Goal: Task Accomplishment & Management: Manage account settings

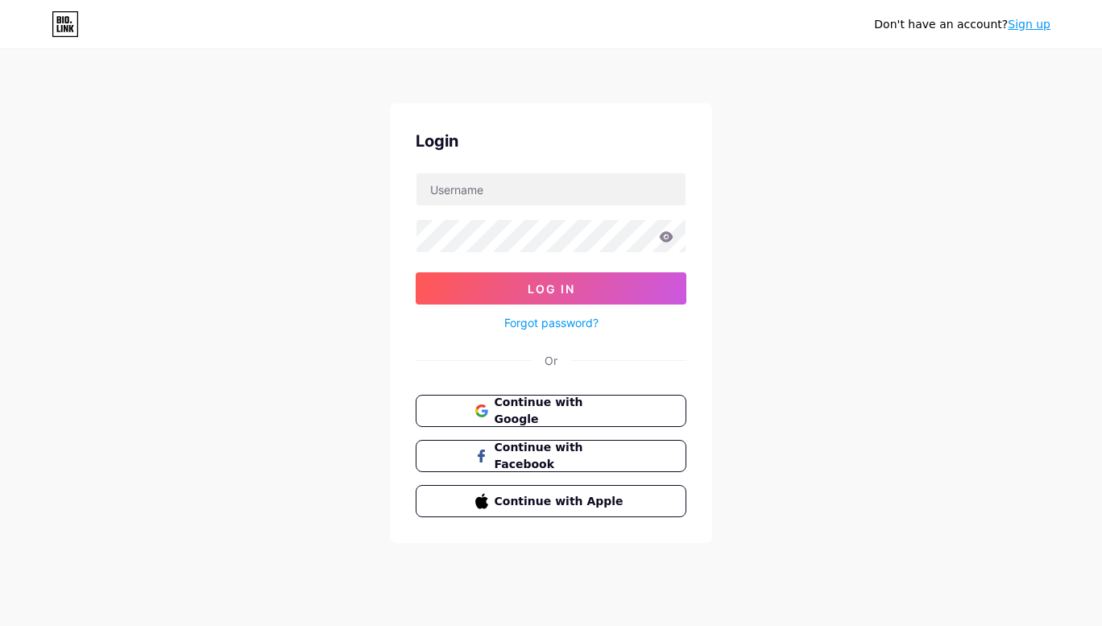
click at [567, 411] on span "Continue with Google" at bounding box center [560, 411] width 133 height 34
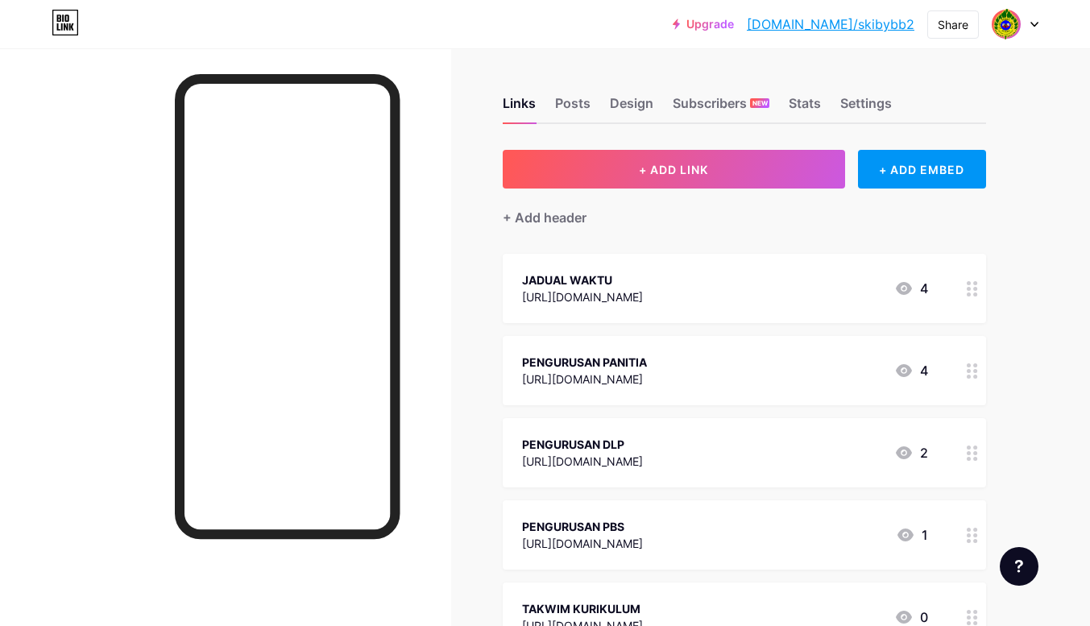
click at [831, 29] on link "bio.link/skibybb2" at bounding box center [829, 23] width 167 height 19
click at [1007, 25] on img at bounding box center [1005, 24] width 31 height 31
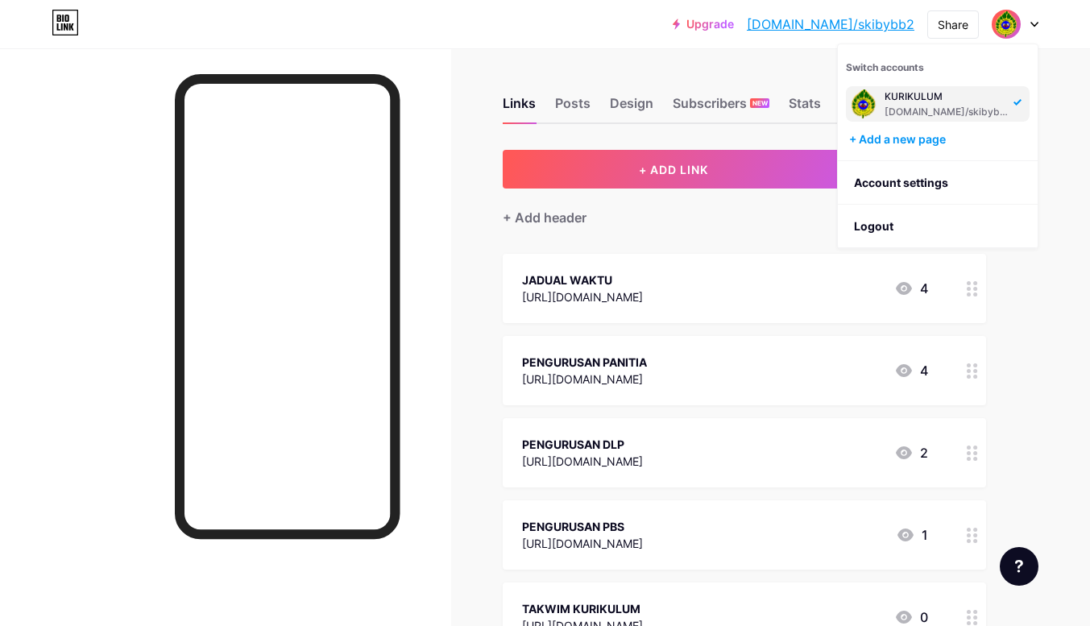
click at [1076, 92] on div "Upgrade bio.link/skibyb... bio.link/skibybb2 Share Switch accounts KURIKULUM bi…" at bounding box center [545, 460] width 1090 height 921
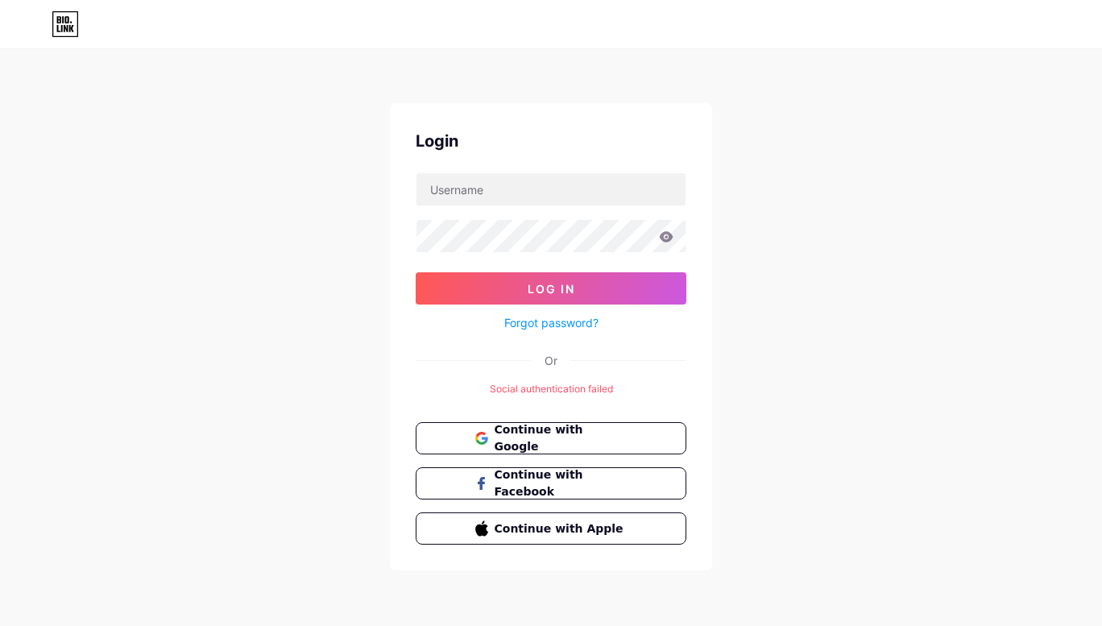
click at [547, 435] on span "Continue with Google" at bounding box center [560, 438] width 133 height 34
click at [525, 192] on input "text" at bounding box center [550, 189] width 269 height 32
type input "S"
click at [57, 27] on icon at bounding box center [58, 28] width 3 height 7
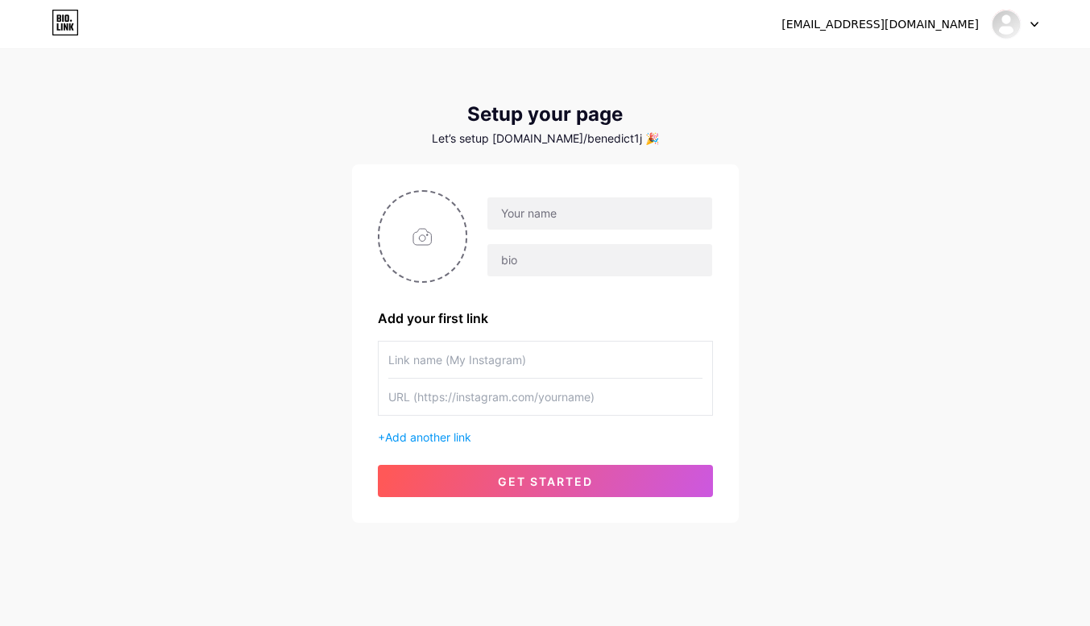
click at [1004, 19] on img at bounding box center [1005, 24] width 31 height 31
click at [1031, 18] on div at bounding box center [1014, 24] width 47 height 29
click at [879, 114] on li "Logout" at bounding box center [937, 109] width 200 height 43
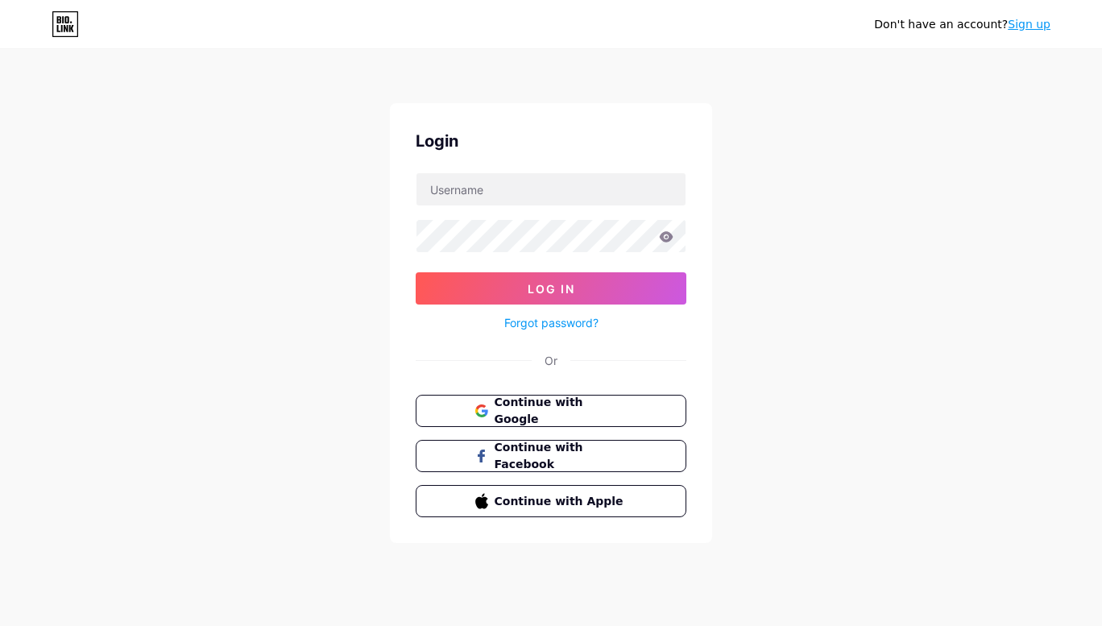
click at [550, 397] on button "Continue with Google" at bounding box center [551, 411] width 271 height 32
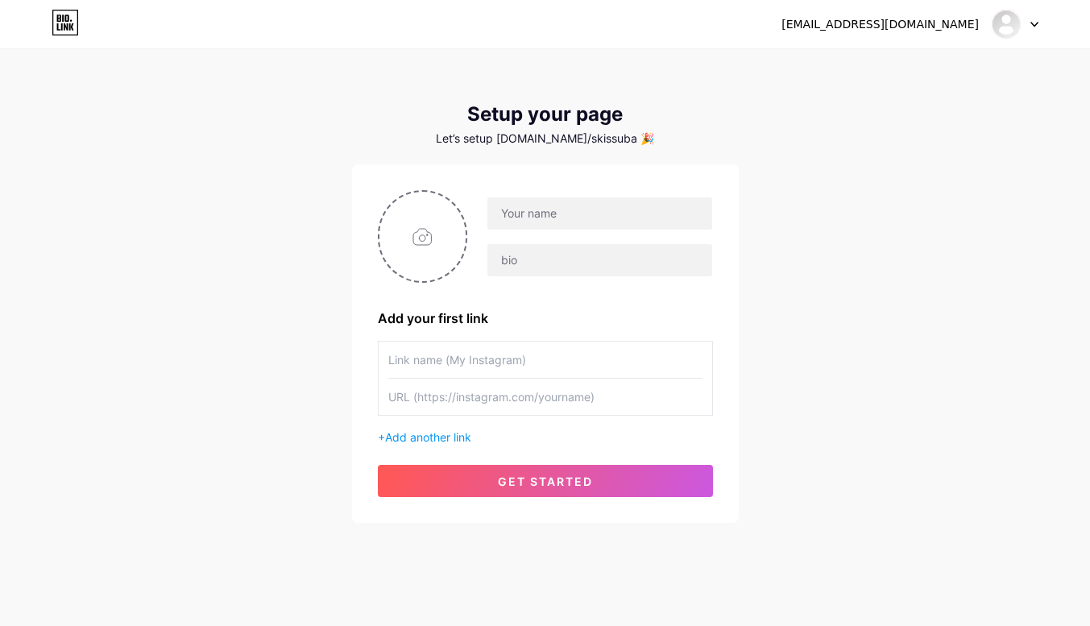
click at [509, 482] on span "get started" at bounding box center [545, 481] width 95 height 14
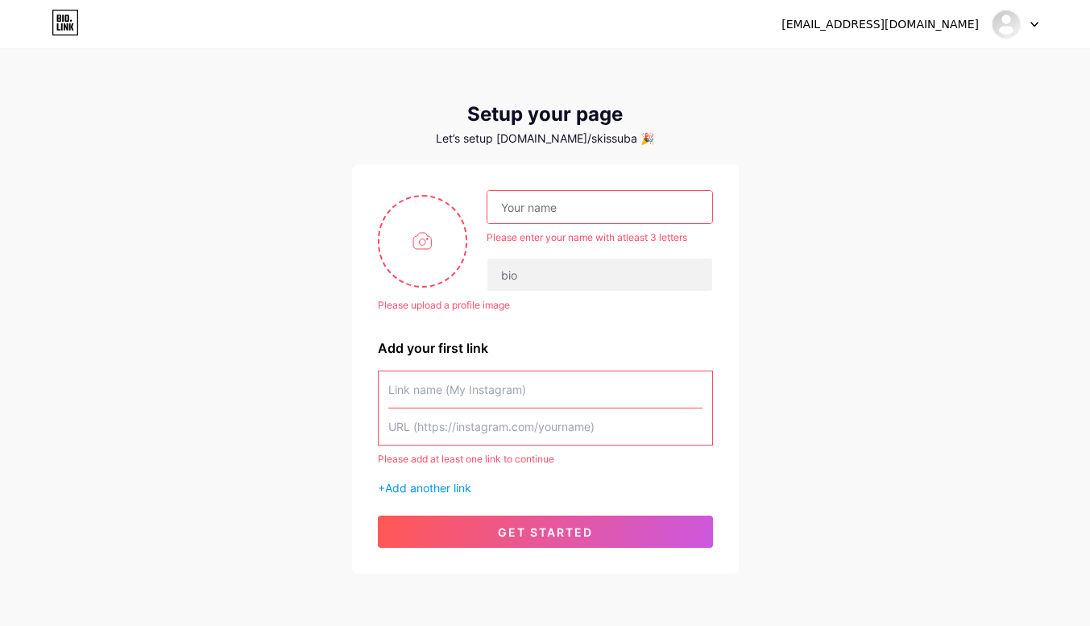
click at [1034, 22] on icon at bounding box center [1034, 25] width 8 height 6
click at [885, 111] on li "Logout" at bounding box center [937, 109] width 200 height 43
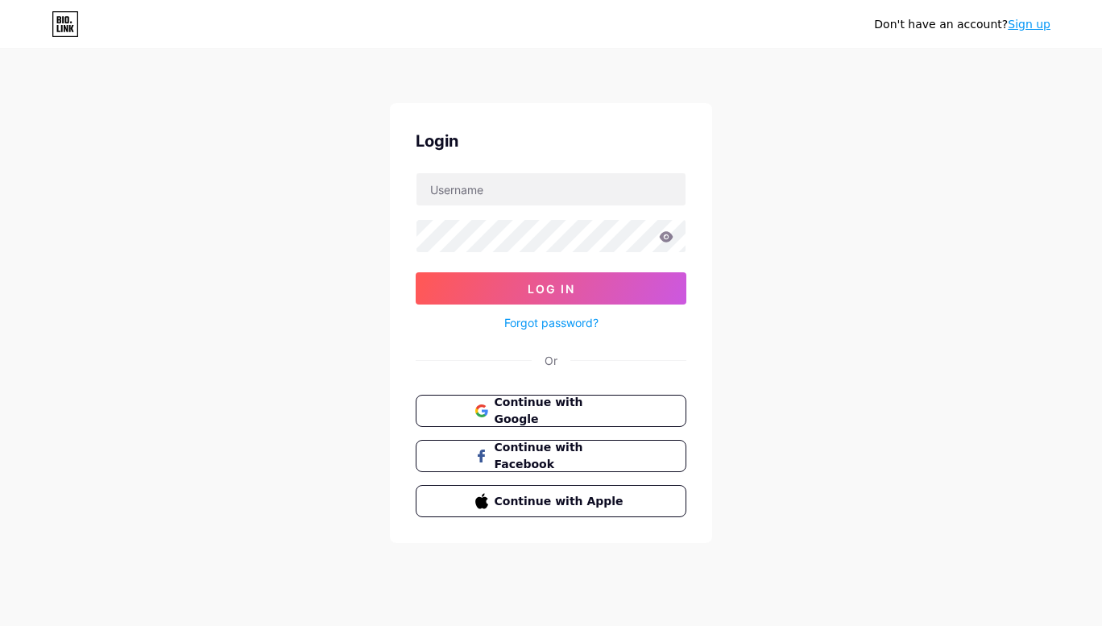
click at [552, 399] on button "Continue with Google" at bounding box center [551, 411] width 271 height 32
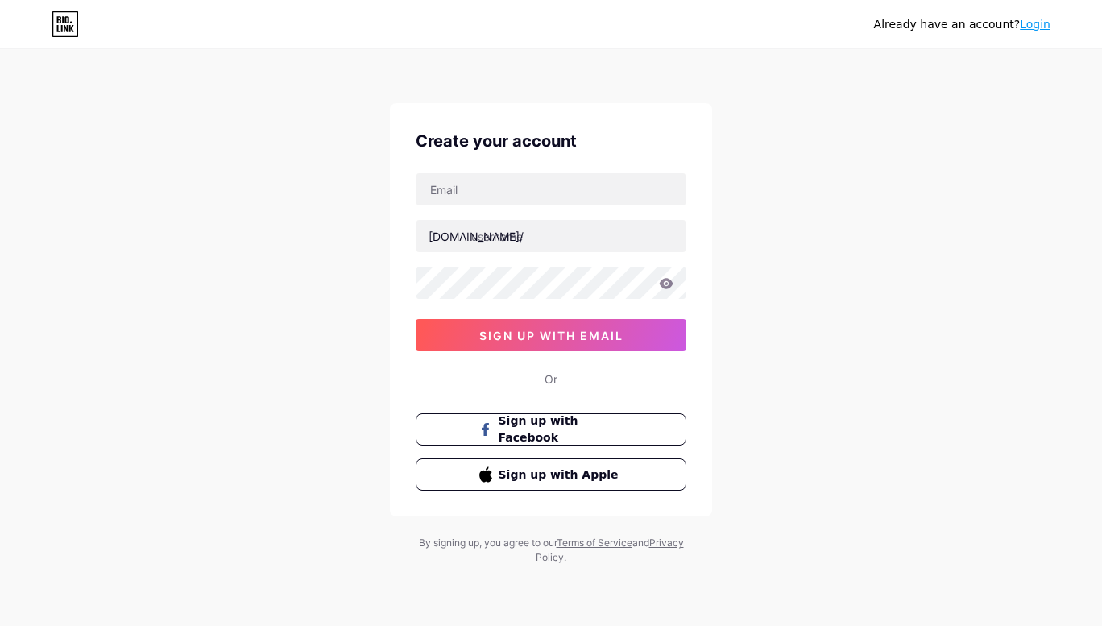
click at [1041, 30] on link "Login" at bounding box center [1034, 24] width 31 height 13
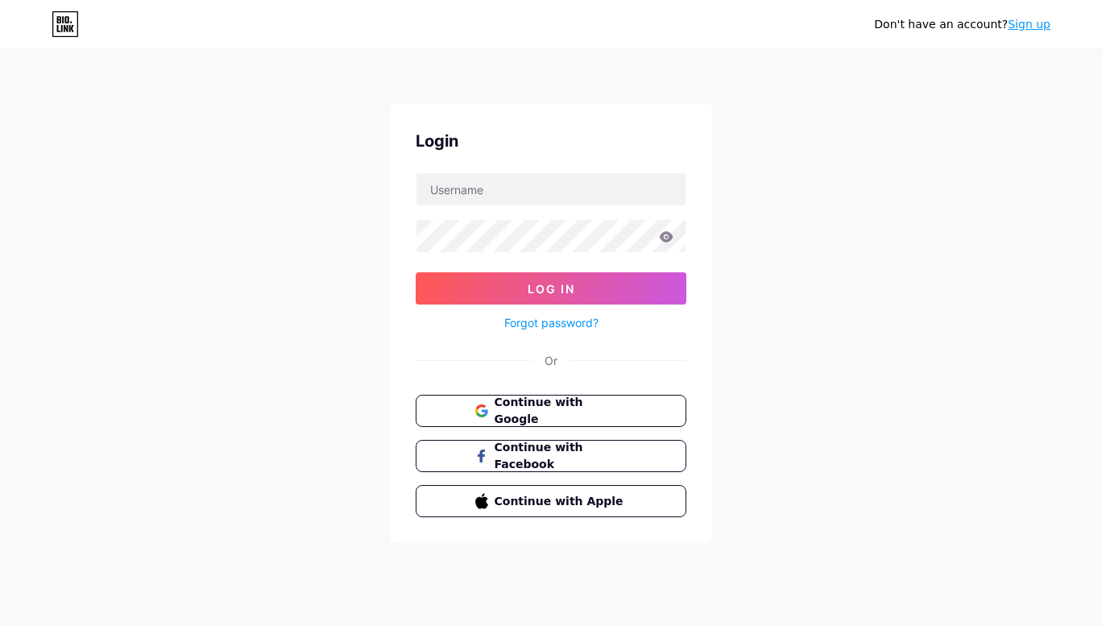
click at [601, 408] on span "Continue with Google" at bounding box center [560, 411] width 133 height 34
click at [435, 187] on input "text" at bounding box center [550, 189] width 269 height 32
type input "KURIKULUM"
click at [552, 413] on span "Continue with Google" at bounding box center [560, 411] width 133 height 34
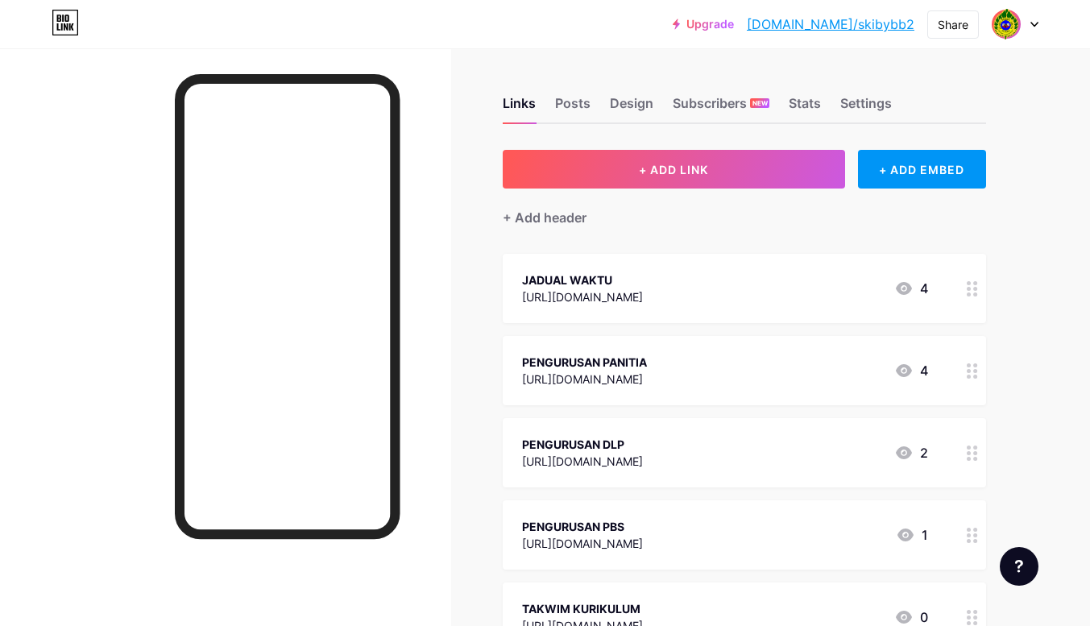
click at [574, 98] on div "Posts" at bounding box center [572, 107] width 35 height 29
click at [629, 103] on div "Design" at bounding box center [631, 107] width 43 height 29
click at [695, 109] on div "Subscribers NEW" at bounding box center [720, 107] width 97 height 29
click at [813, 107] on div "Stats" at bounding box center [804, 107] width 32 height 29
click at [852, 103] on div "Settings" at bounding box center [866, 107] width 52 height 29
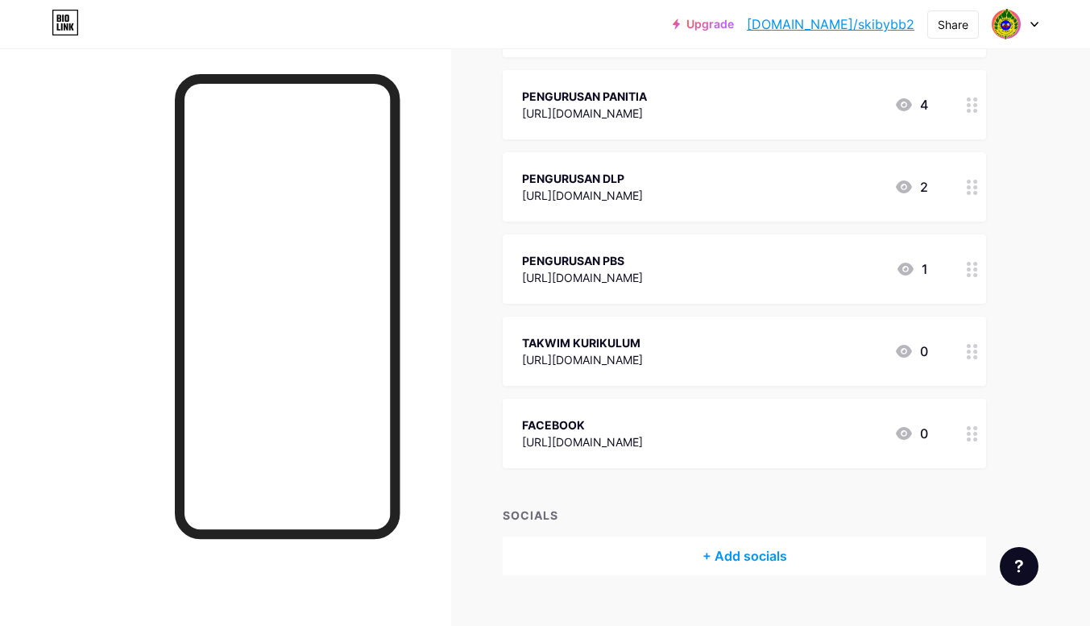
scroll to position [254, 0]
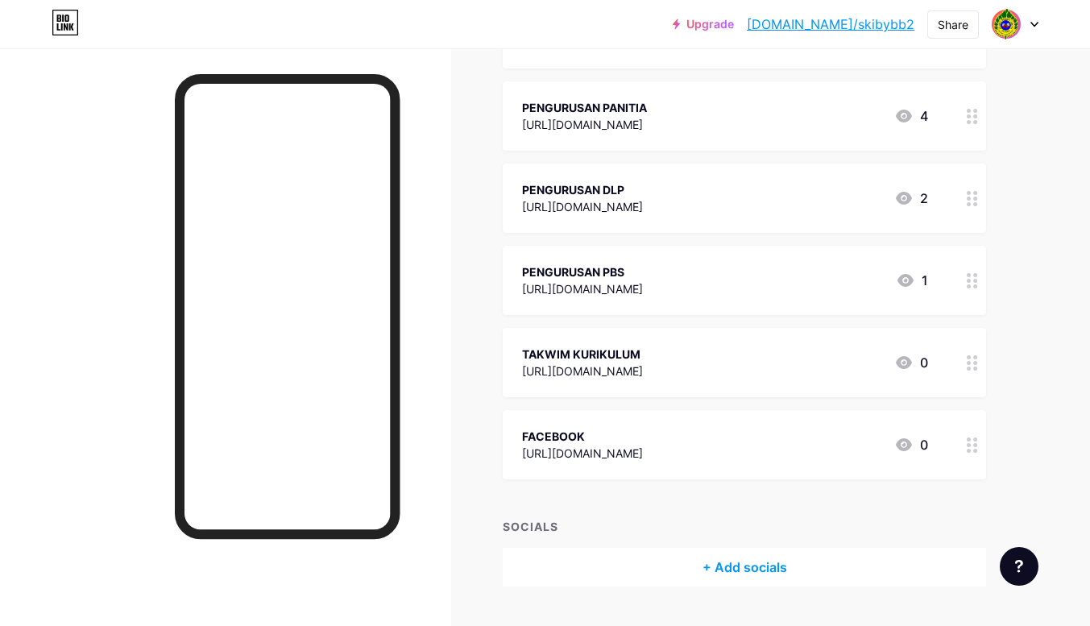
click at [527, 105] on div "PENGURUSAN PANITIA" at bounding box center [584, 107] width 125 height 17
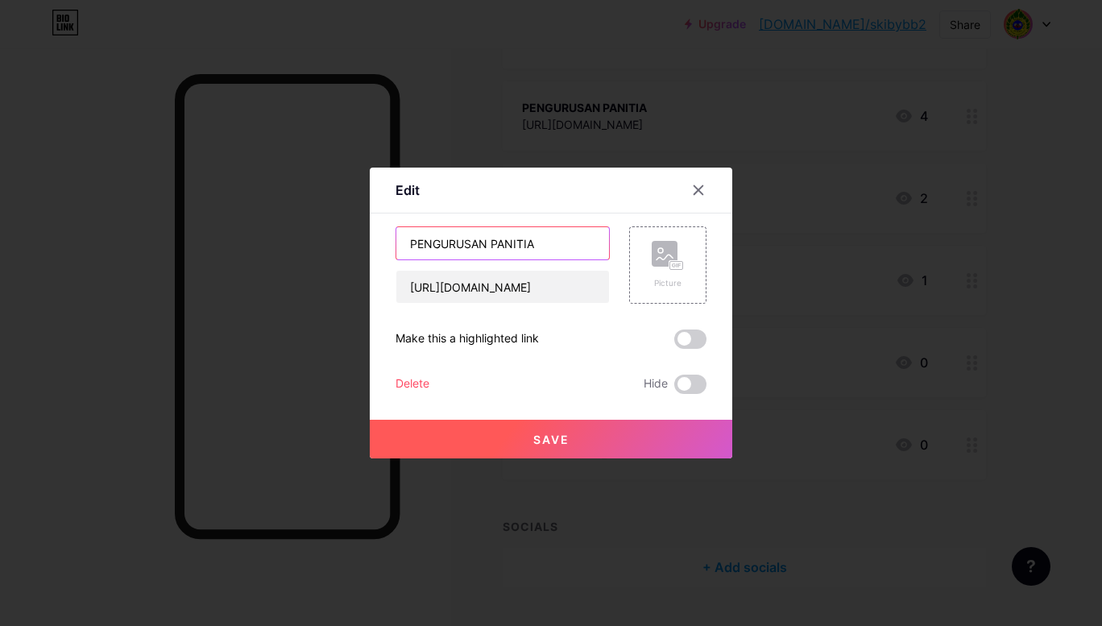
click at [407, 241] on input "PENGURUSAN PANITIA" at bounding box center [502, 243] width 213 height 32
type input "E-PANITIA"
click at [533, 438] on span "Save" at bounding box center [551, 439] width 36 height 14
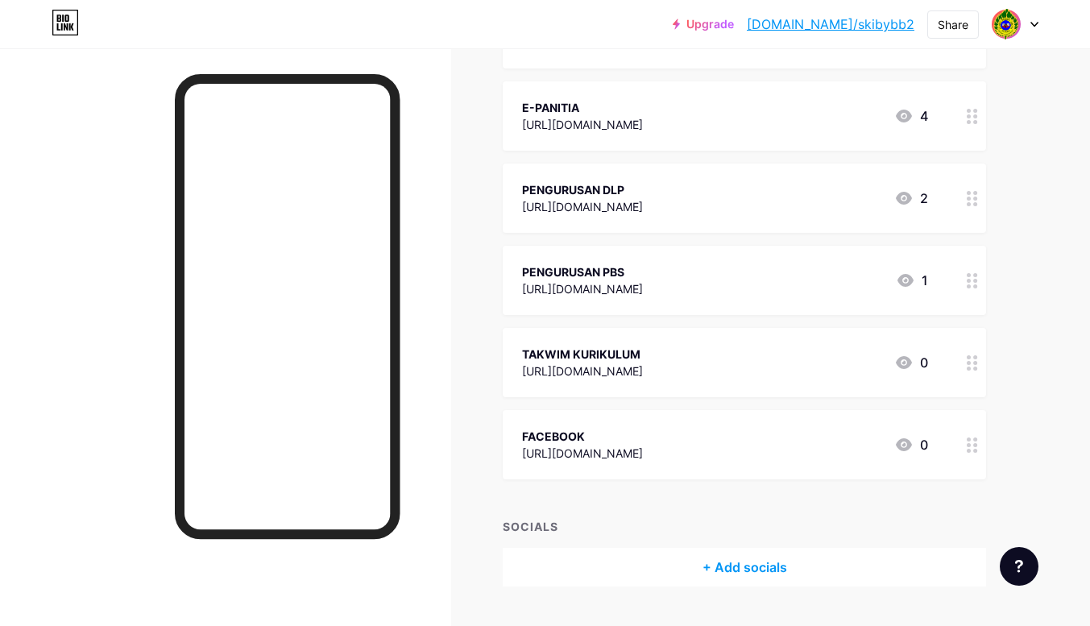
click at [1036, 27] on div at bounding box center [1014, 24] width 47 height 29
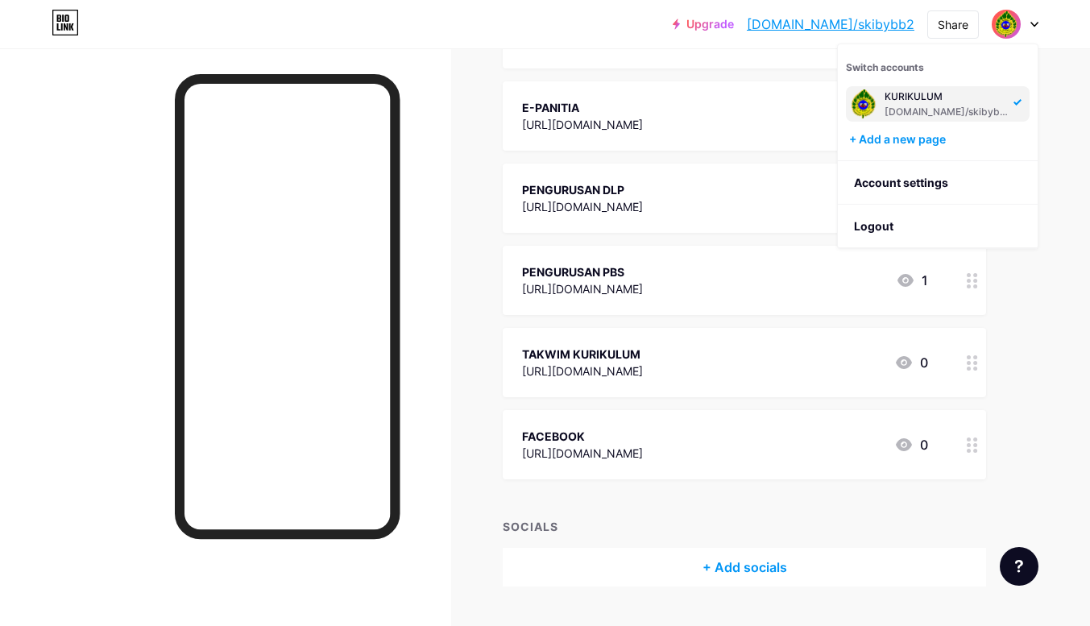
click at [923, 180] on link "Account settings" at bounding box center [937, 182] width 200 height 43
click at [898, 182] on link "Account settings" at bounding box center [937, 182] width 200 height 43
